Goal: Task Accomplishment & Management: Use online tool/utility

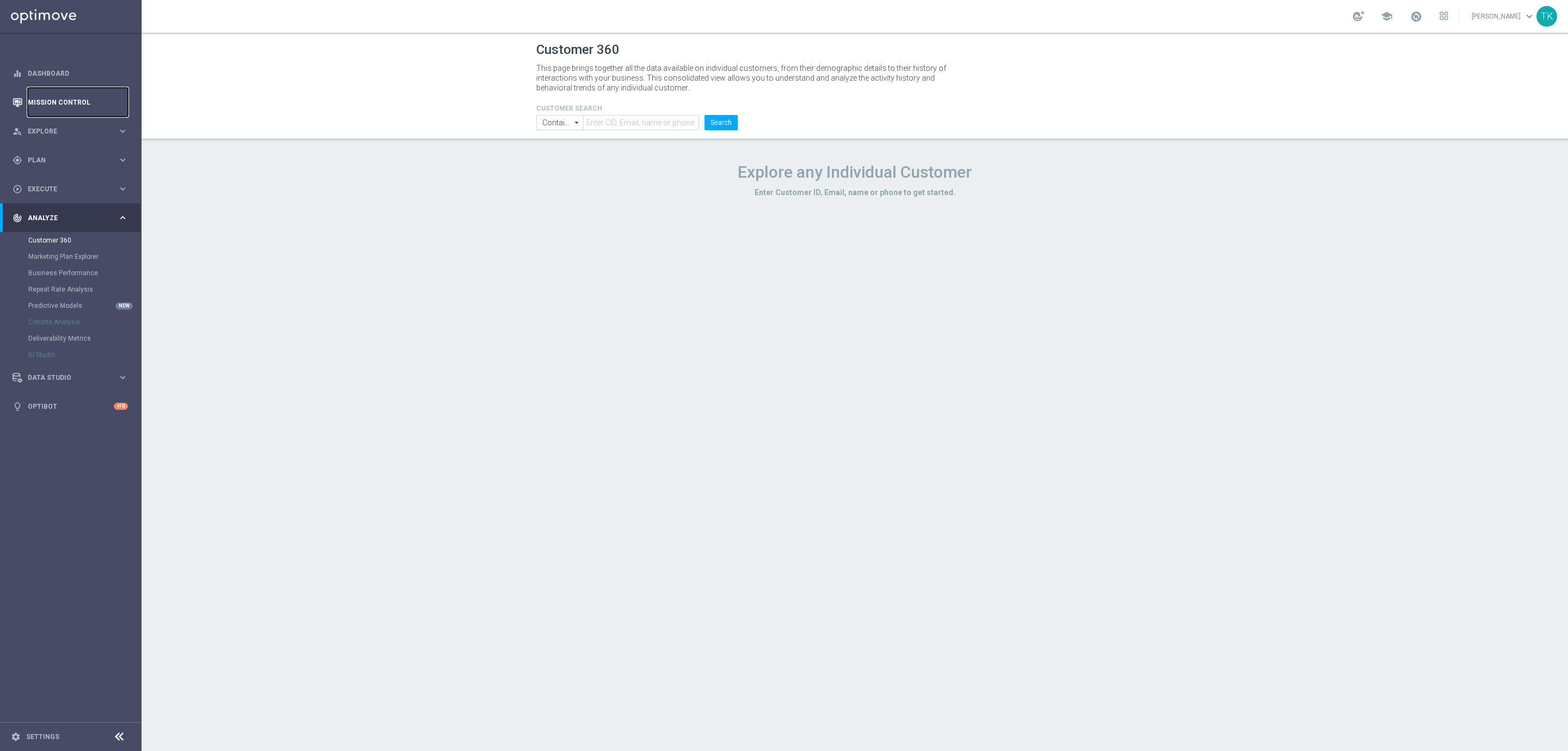
click at [58, 100] on link "Mission Control" at bounding box center [78, 102] width 100 height 29
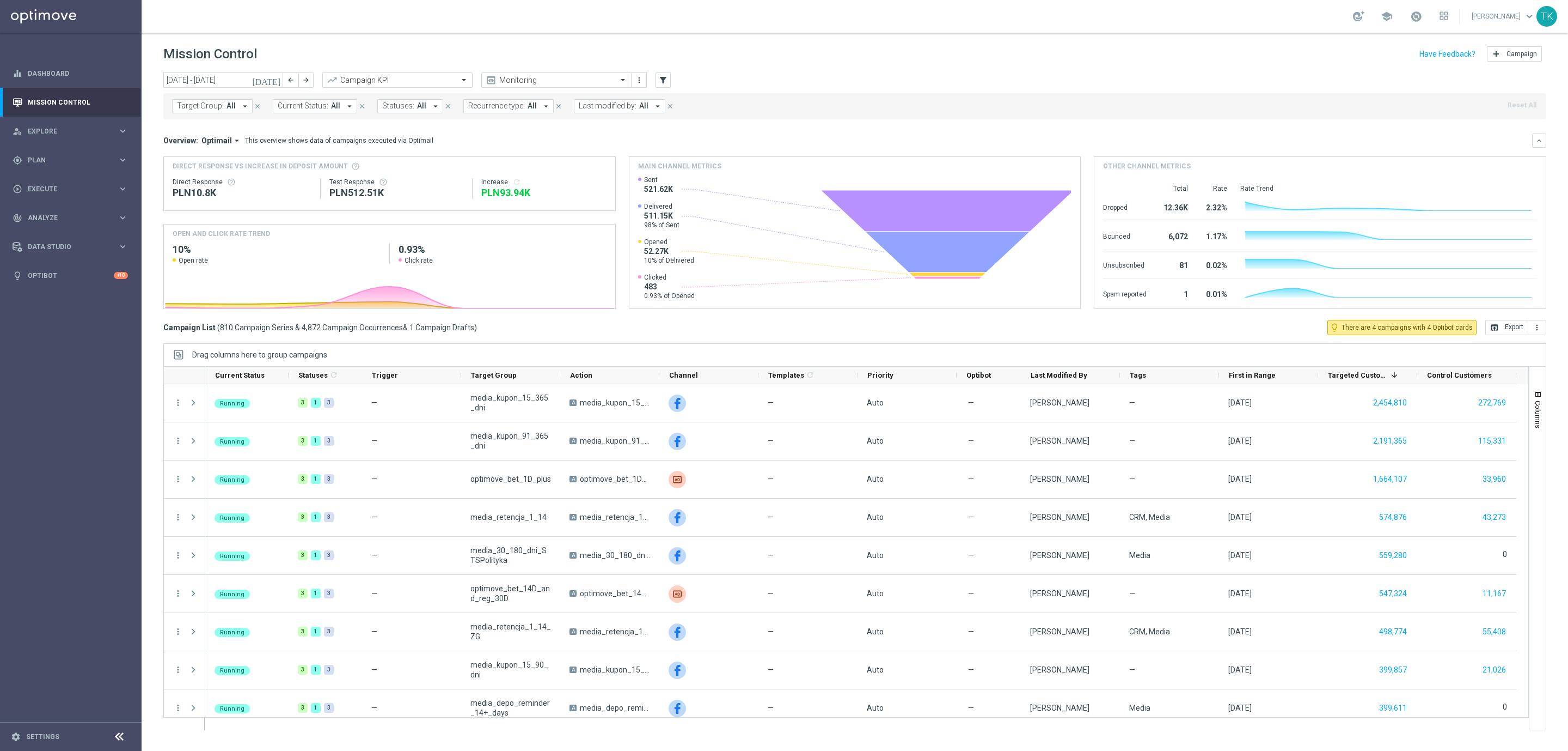
click at [188, 102] on span "Target Group:" at bounding box center [200, 105] width 47 height 9
click at [203, 120] on div at bounding box center [260, 126] width 165 height 13
click at [215, 177] on label "E_NH_AUTO_CASHBACK_GOLD_EVIP_5 do 250 PLN_WEEKLY" at bounding box center [272, 175] width 169 height 7
type input "E_NH_AUTO_CASHBACK_GOLD_EVIP_5 do 250 PLN_WEEKLY"
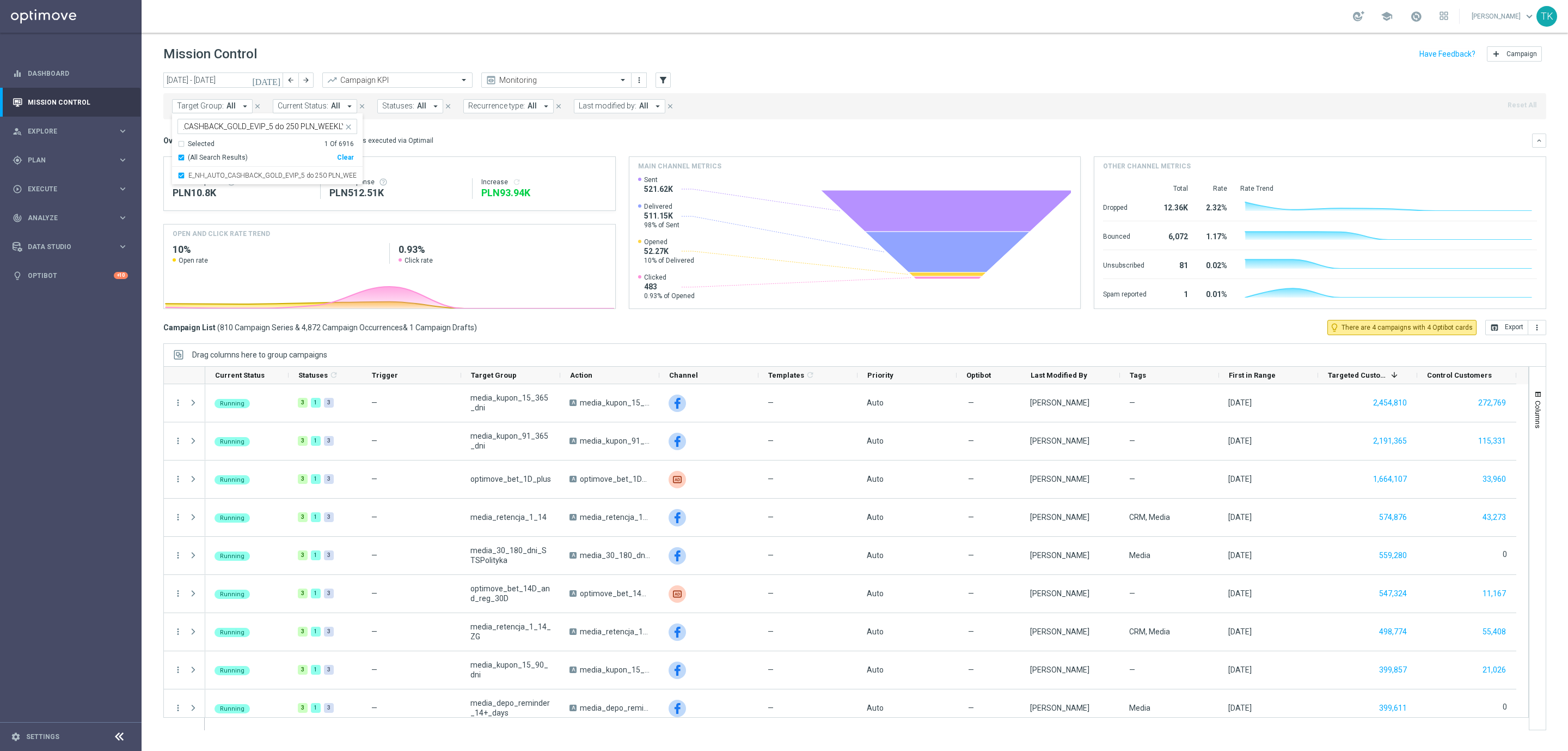
scroll to position [0, 0]
click at [152, 132] on div "[DATE] [DATE] - [DATE] arrow_back arrow_forward Campaign KPI trending_up Monito…" at bounding box center [855, 406] width 1426 height 668
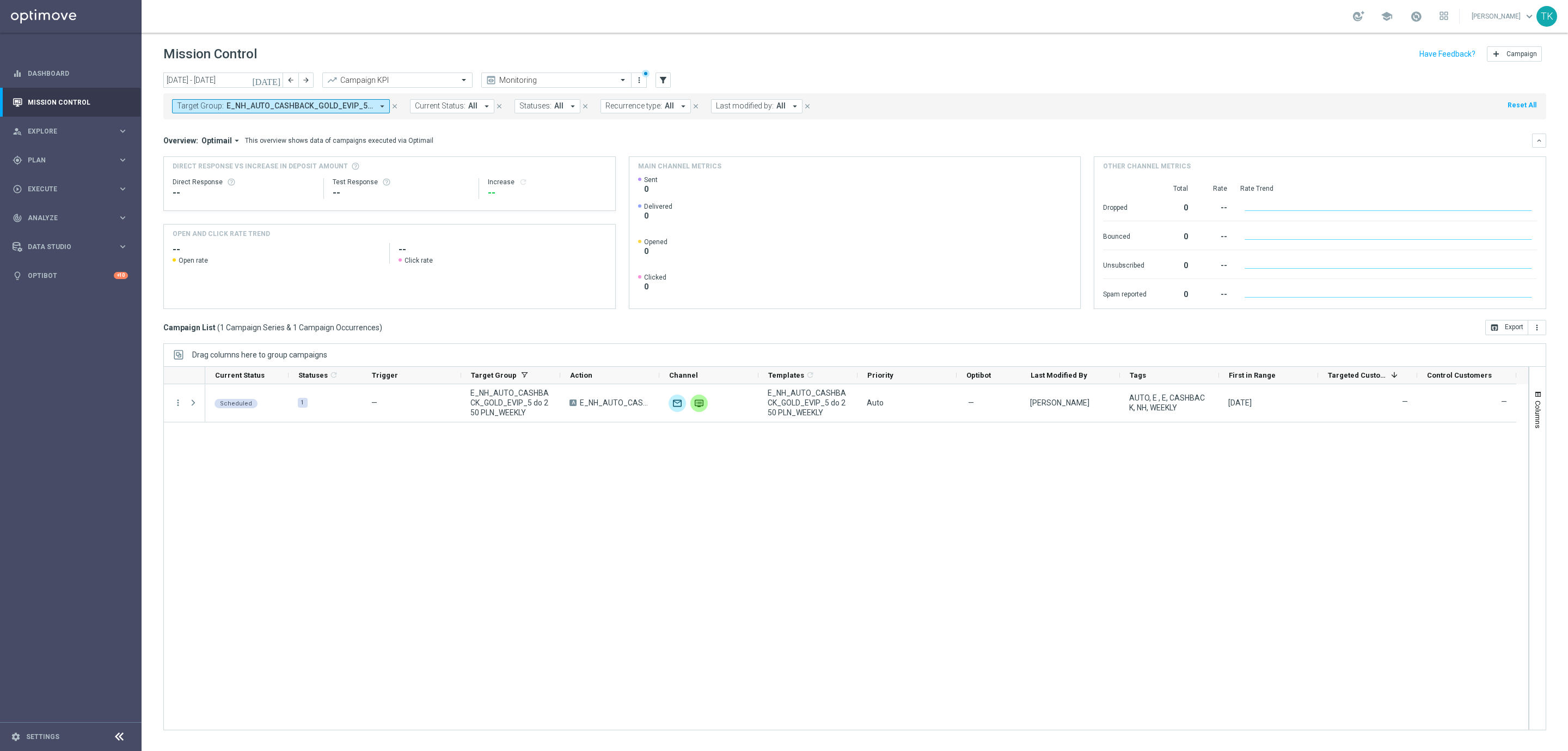
click at [319, 108] on span "E_NH_AUTO_CASHBACK_GOLD_EVIP_5 do 250 PLN_WEEKLY" at bounding box center [299, 105] width 147 height 9
click at [0, 0] on div "Clear" at bounding box center [0, 0] width 0 height 0
click at [219, 133] on div at bounding box center [262, 127] width 161 height 11
paste input "E_NH_AUTO_CASHBACK_GOLD_EVIP_5 do 250 PLN_TU_WEEKLY"
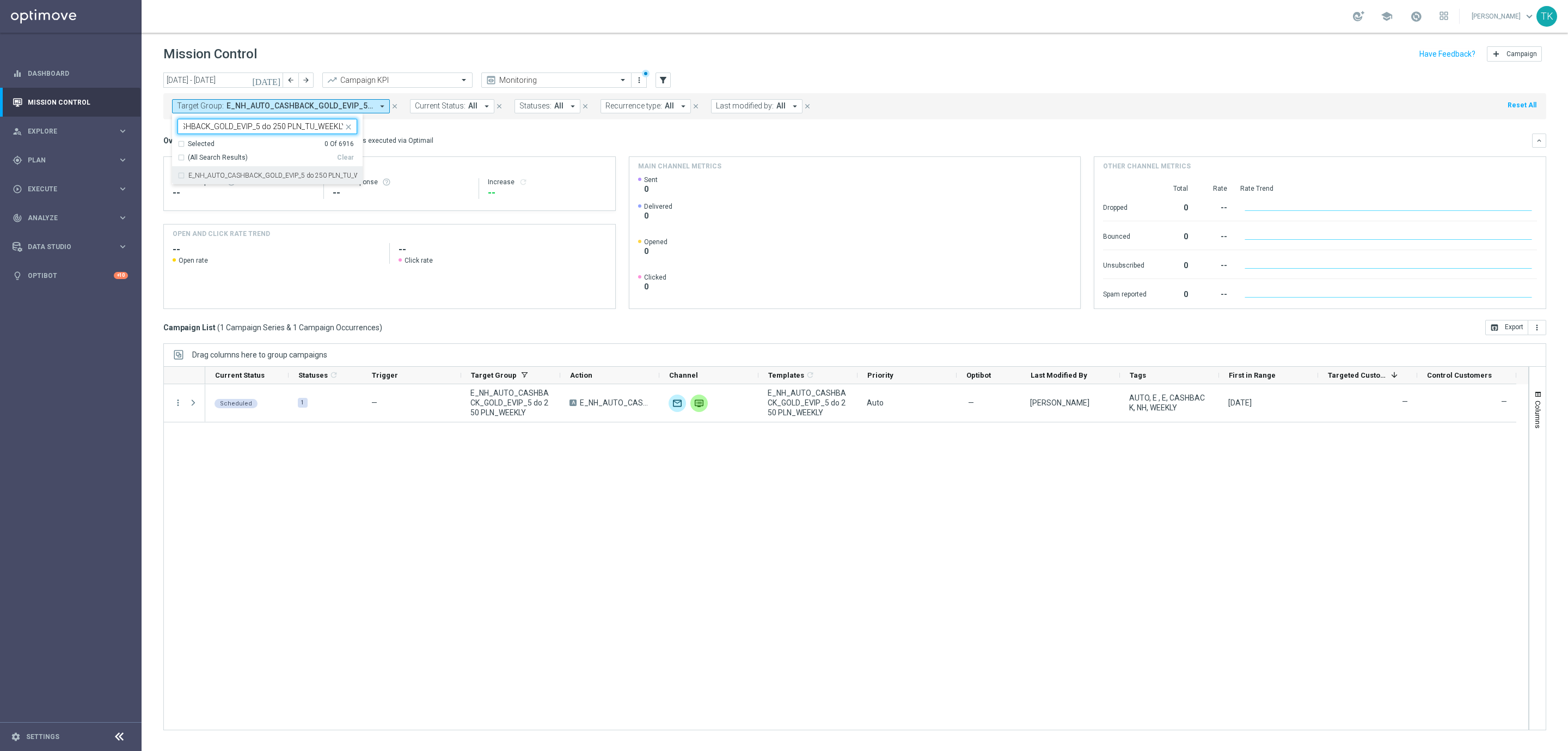
click at [217, 169] on div "E_NH_AUTO_CASHBACK_GOLD_EVIP_5 do 250 PLN_TU_WEEKLY" at bounding box center [267, 175] width 180 height 18
type input "E_NH_AUTO_CASHBACK_GOLD_EVIP_5 do 250 PLN_TU_WEEKLY"
click at [150, 133] on div "[DATE] [DATE] - [DATE] arrow_back arrow_forward Campaign KPI trending_up Monito…" at bounding box center [855, 406] width 1426 height 668
click at [294, 107] on span "E_NH_AUTO_CASHBACK_GOLD_EVIP_5 do 250 PLN_TU_WEEKLY" at bounding box center [299, 105] width 147 height 9
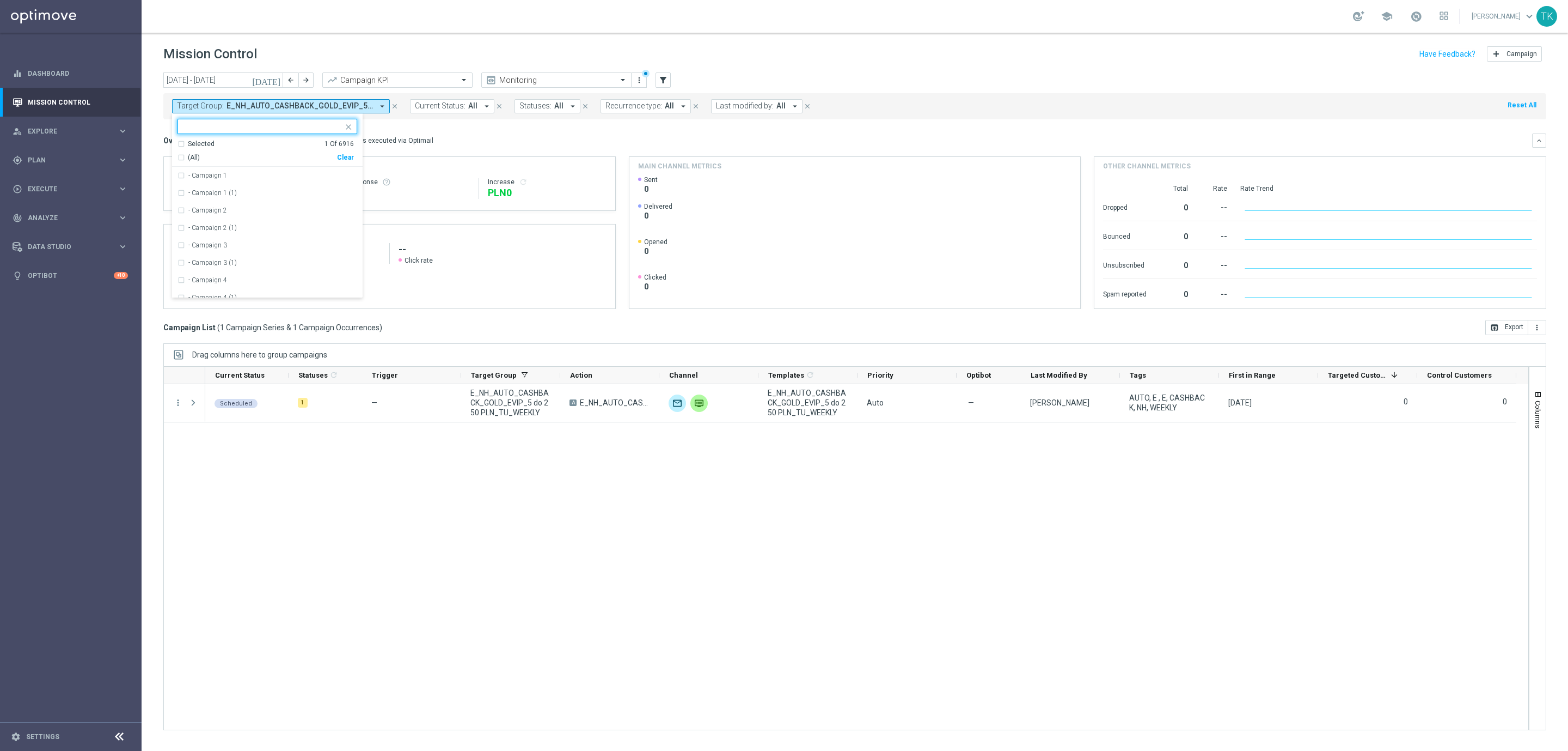
click at [0, 0] on div "Clear" at bounding box center [0, 0] width 0 height 0
click at [255, 126] on input "text" at bounding box center [263, 126] width 159 height 9
paste input "E_NL_AUTO_CASHBACK_GOLD_EVIP_5 do 250 PLN_TU_WEEKLY"
click at [249, 175] on label "E_NL_AUTO_CASHBACK_GOLD_EVIP_5 do 250 PLN_TU_WEEKLY" at bounding box center [272, 175] width 169 height 7
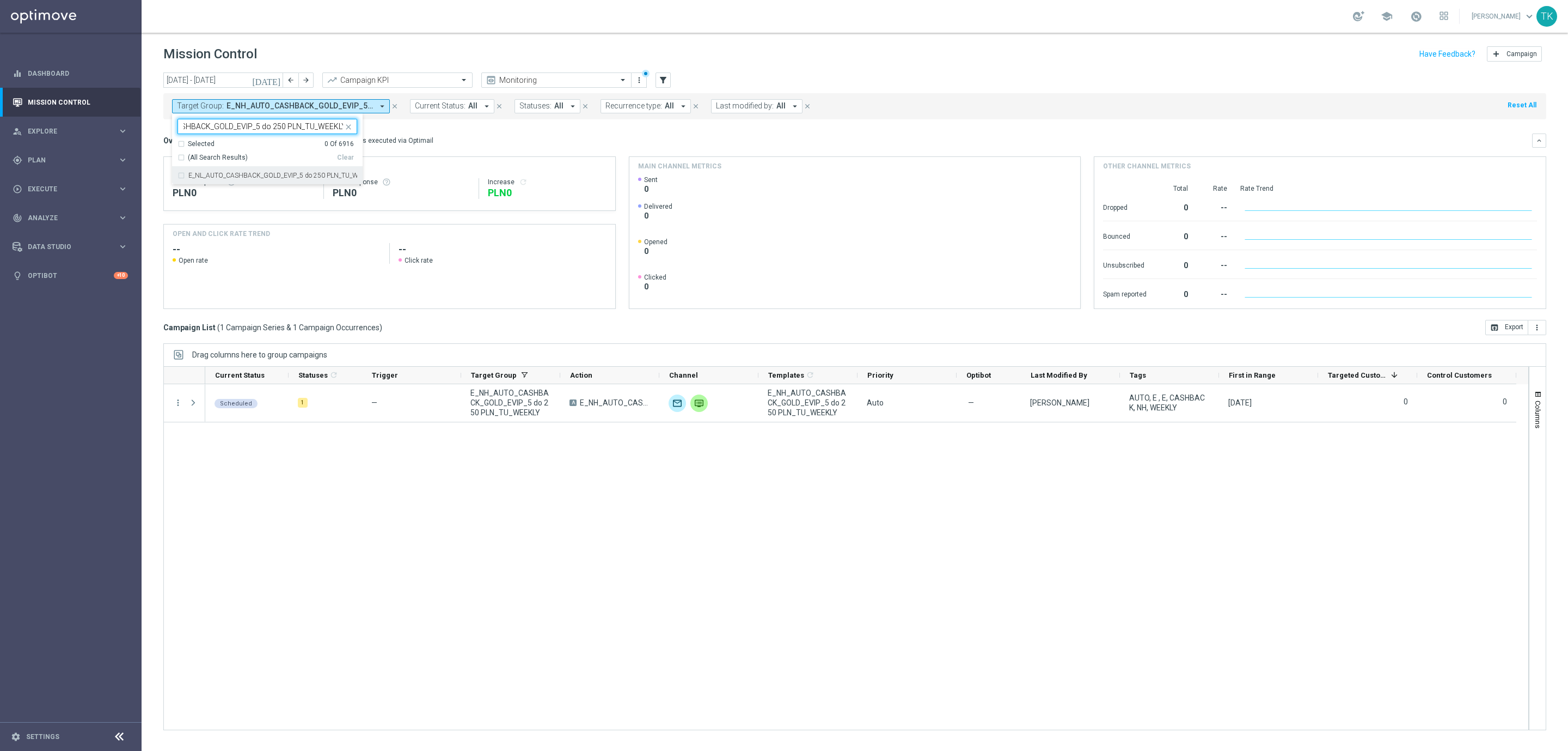
type input "E_NL_AUTO_CASHBACK_GOLD_EVIP_5 do 250 PLN_TU_WEEKLY"
click at [155, 135] on div "[DATE] [DATE] - [DATE] arrow_back arrow_forward Campaign KPI trending_up Monito…" at bounding box center [855, 406] width 1426 height 668
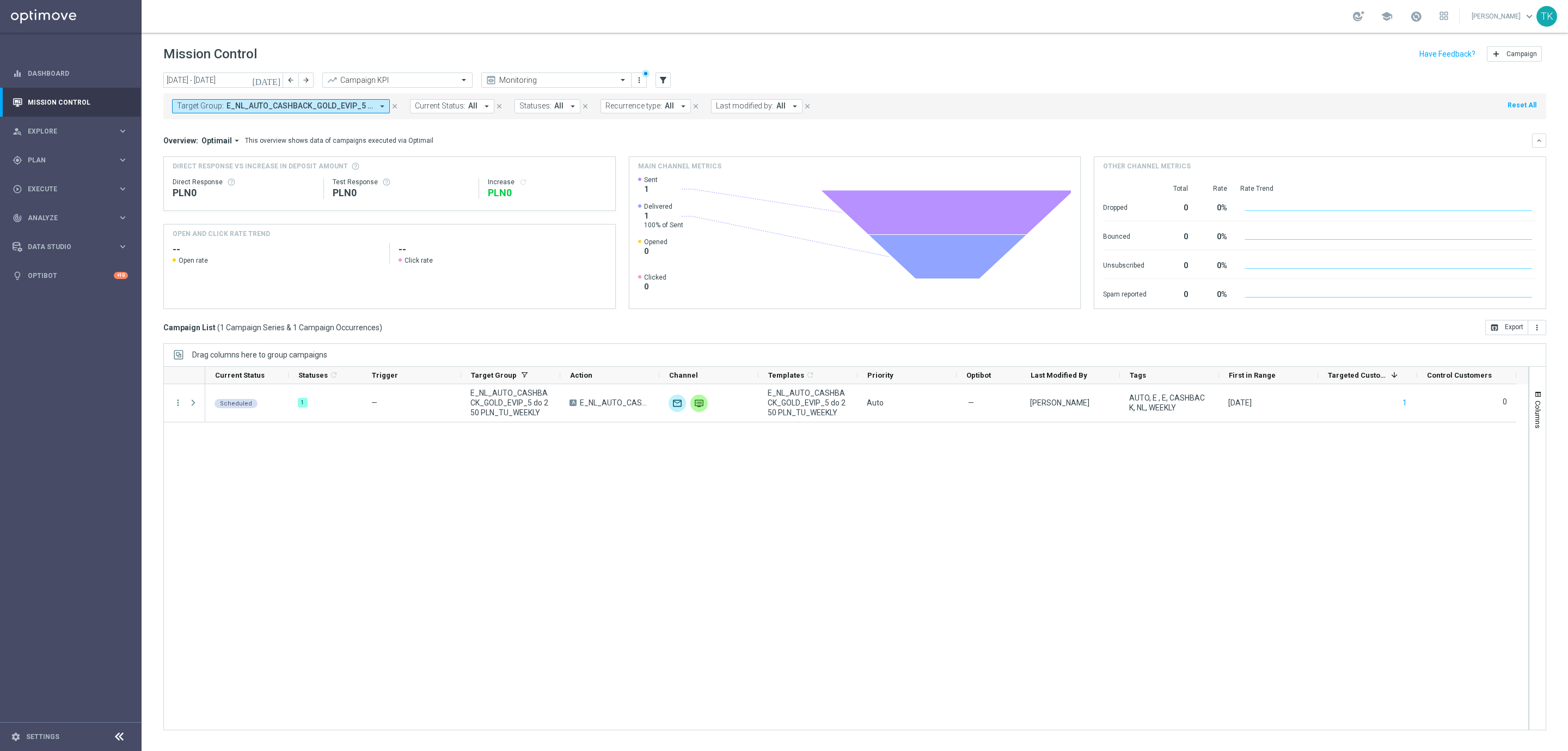
drag, startPoint x: 286, startPoint y: 105, endPoint x: 291, endPoint y: 108, distance: 5.8
click at [286, 105] on span "E_NL_AUTO_CASHBACK_GOLD_EVIP_5 do 250 PLN_TU_WEEKLY" at bounding box center [299, 105] width 147 height 9
click at [0, 0] on div "Clear" at bounding box center [0, 0] width 0 height 0
click at [219, 126] on input "text" at bounding box center [263, 126] width 159 height 9
type input "v"
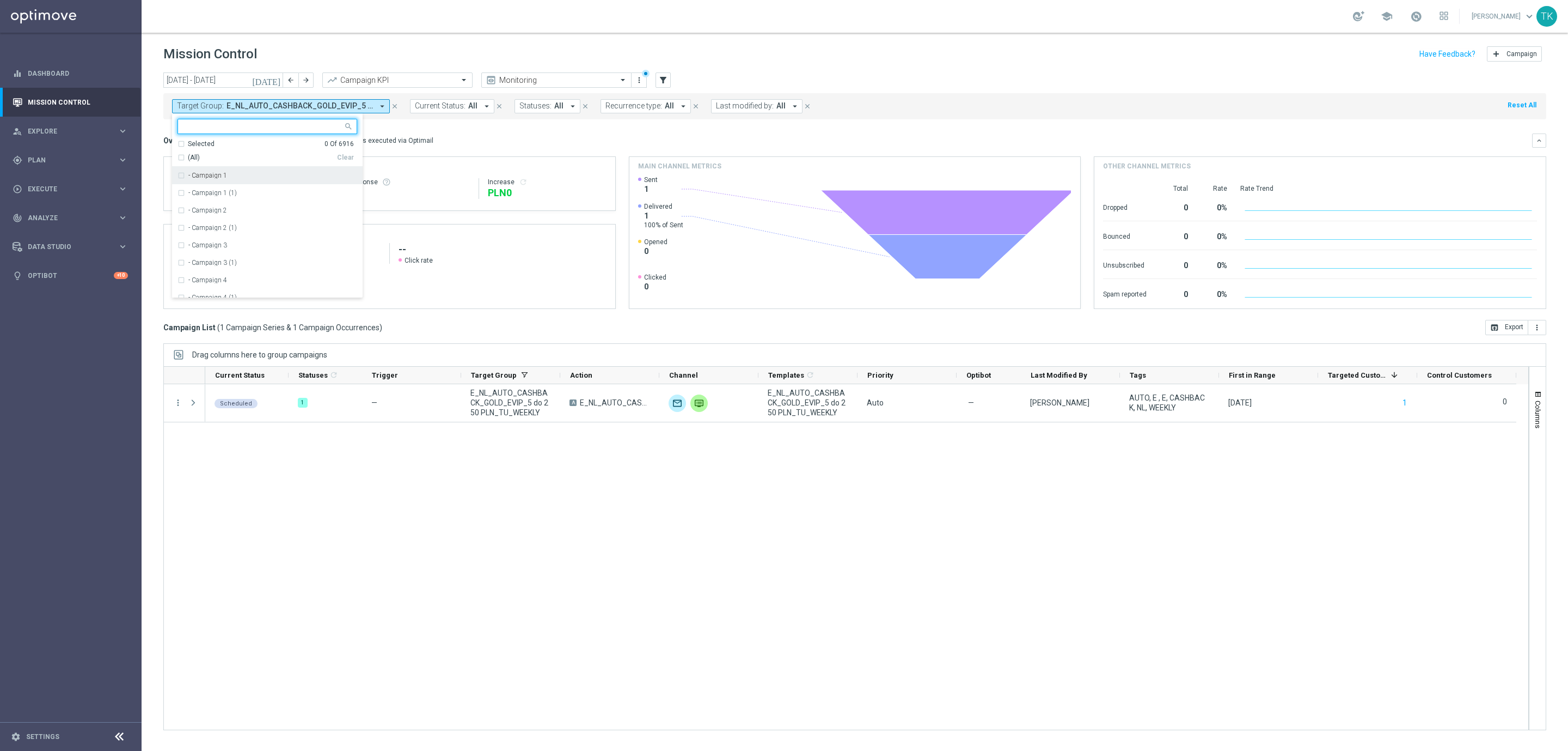
type input "v"
paste input "E_NH_AUTO_CASHBACK_SILVER_EVIP_5 do 250 PLN_TU_WEEKLY"
click at [206, 178] on label "E_NH_AUTO_CASHBACK_SILVER_EVIP_5 do 250 PLN_TU_WEEKLY" at bounding box center [272, 175] width 169 height 7
type input "E_NH_AUTO_CASHBACK_SILVER_EVIP_5 do 250 PLN_TU_WEEKLY"
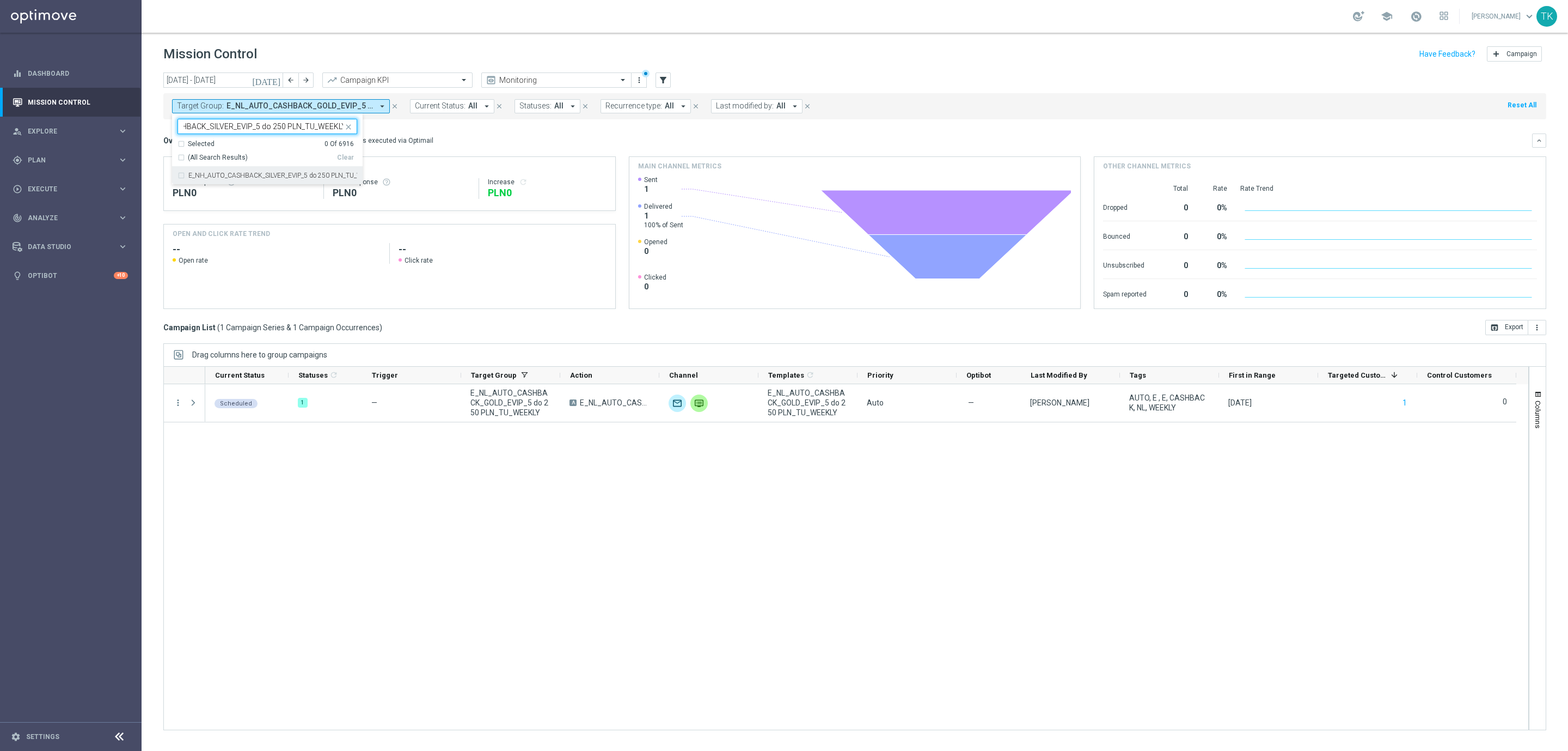
scroll to position [0, 0]
click at [149, 141] on div "[DATE] [DATE] - [DATE] arrow_back arrow_forward Campaign KPI trending_up Monito…" at bounding box center [855, 406] width 1426 height 668
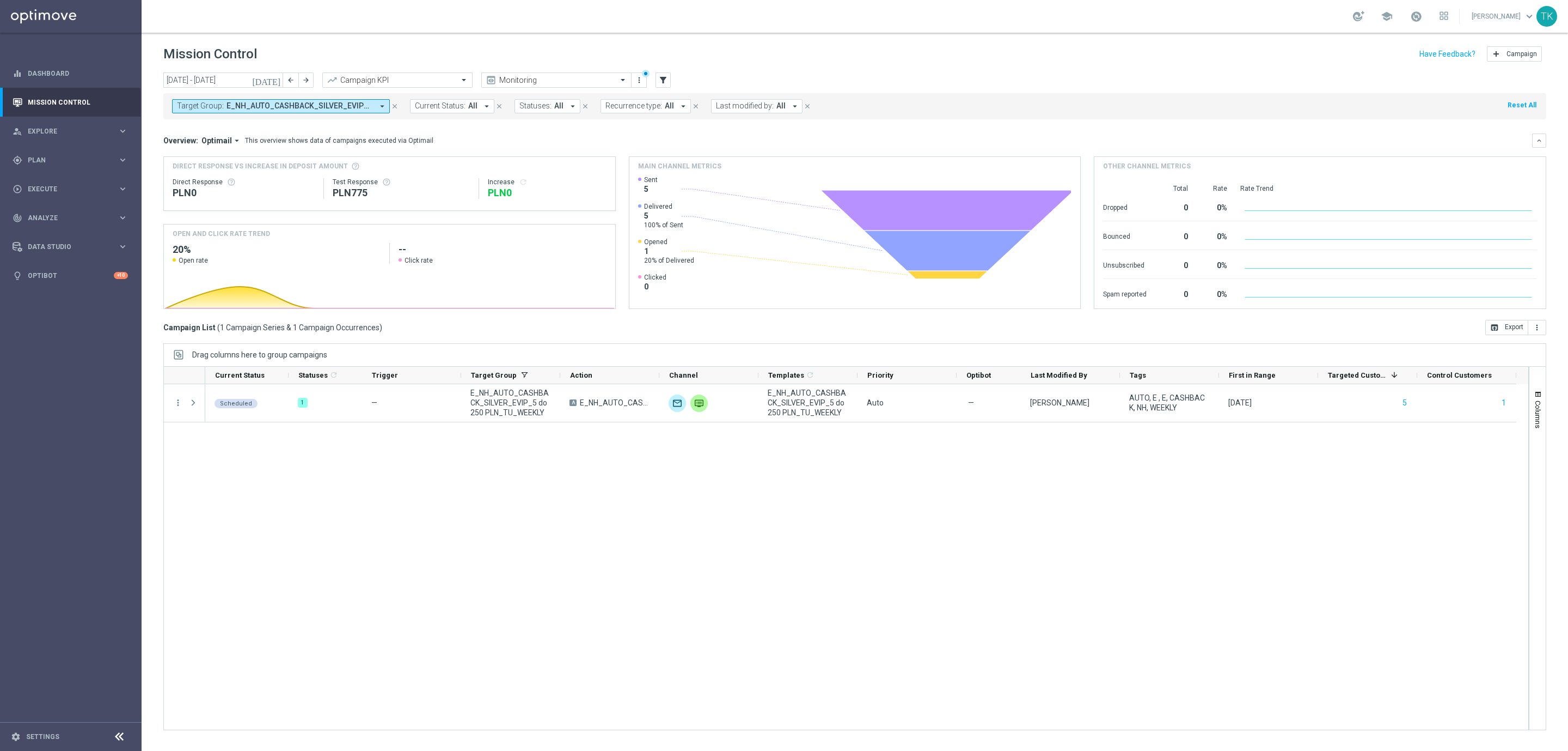
click at [323, 102] on span "E_NH_AUTO_CASHBACK_SILVER_EVIP_5 do 250 PLN_TU_WEEKLY" at bounding box center [299, 105] width 147 height 9
click at [0, 0] on div "Clear" at bounding box center [0, 0] width 0 height 0
click at [214, 128] on input "text" at bounding box center [263, 126] width 159 height 9
paste input "E_NL_AUTO_CASHBACK_SILVER_EVIP_5 do 250 PLN_TU_WEEKLY"
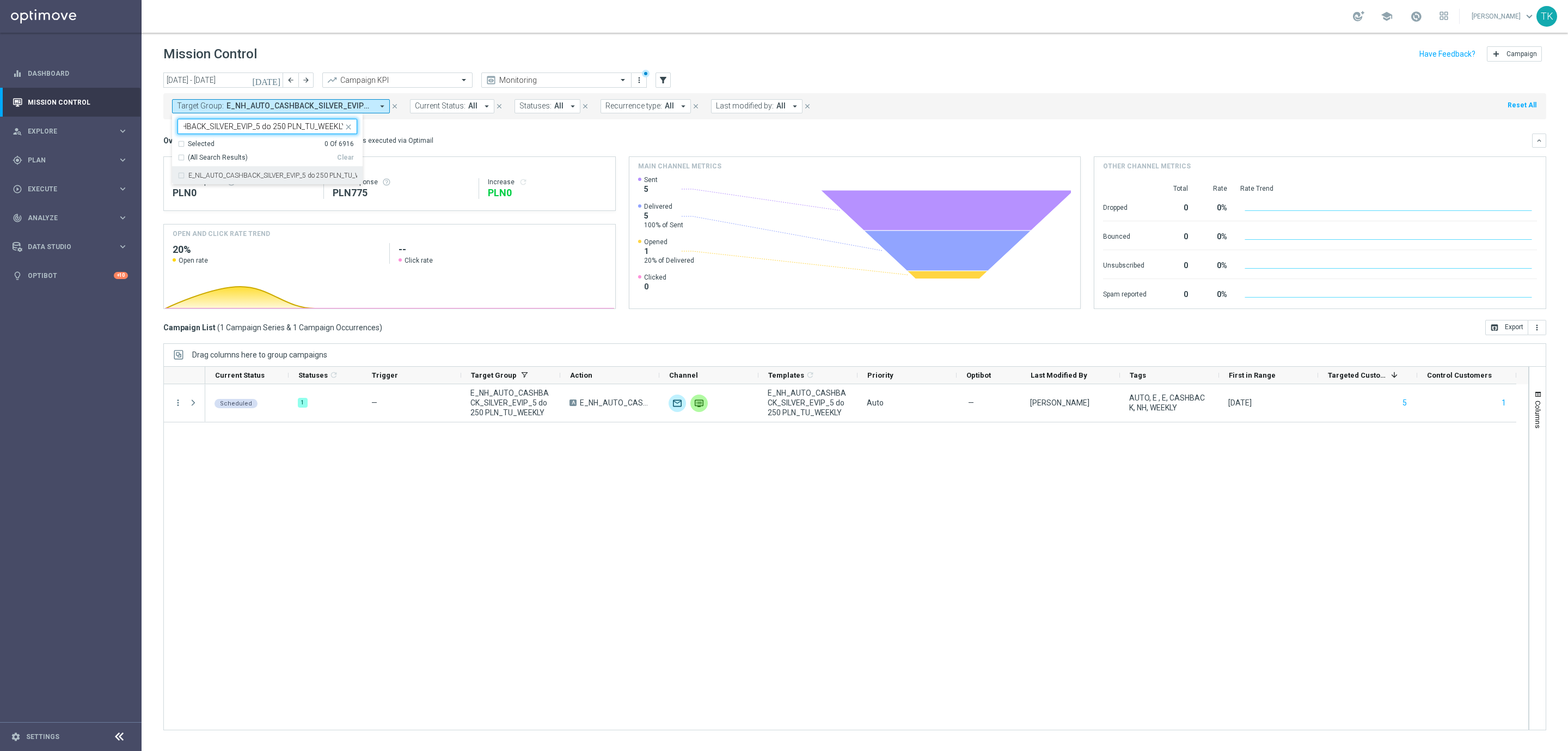
click at [203, 182] on div "E_NL_AUTO_CASHBACK_SILVER_EVIP_5 do 250 PLN_TU_WEEKLY" at bounding box center [267, 175] width 180 height 18
type input "E_NL_AUTO_CASHBACK_SILVER_EVIP_5 do 250 PLN_TU_WEEKLY"
click at [147, 142] on div "[DATE] [DATE] - [DATE] arrow_back arrow_forward Campaign KPI trending_up Monito…" at bounding box center [855, 406] width 1426 height 668
